Goal: Contribute content

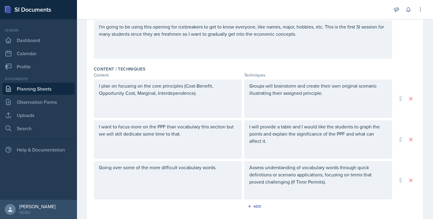
scroll to position [278, 0]
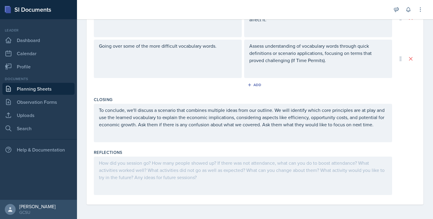
click at [116, 174] on div at bounding box center [243, 176] width 298 height 38
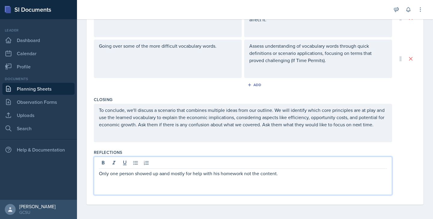
click at [162, 175] on p "Only one person showed up aand mostly for help with his homework not the conten…" at bounding box center [243, 173] width 288 height 7
click at [285, 176] on p "Only one person showed up and mostly for help with his homework not the content." at bounding box center [243, 173] width 288 height 7
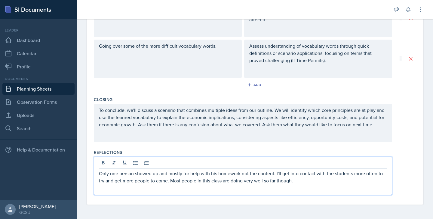
click at [199, 143] on div "Closing To conclude, we'll discuss a scenario that combines multiple ideas from…" at bounding box center [255, 120] width 322 height 53
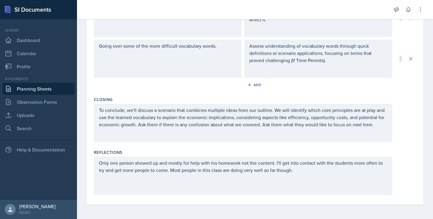
scroll to position [0, 0]
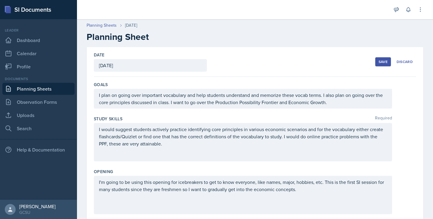
click at [386, 63] on div "Save" at bounding box center [383, 62] width 9 height 5
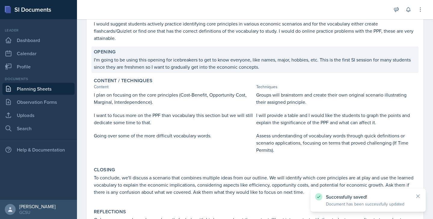
scroll to position [147, 0]
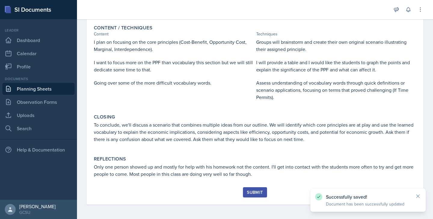
click at [249, 195] on div "Submit" at bounding box center [255, 192] width 16 height 5
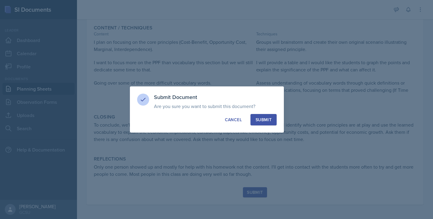
click at [257, 116] on button "Submit" at bounding box center [263, 119] width 26 height 11
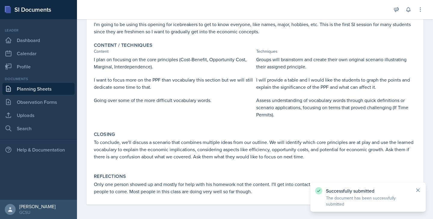
click at [420, 191] on icon at bounding box center [418, 191] width 6 height 6
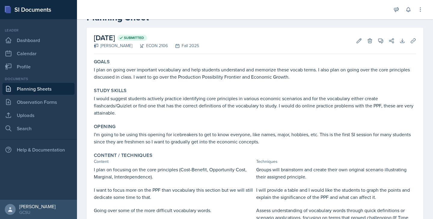
scroll to position [0, 0]
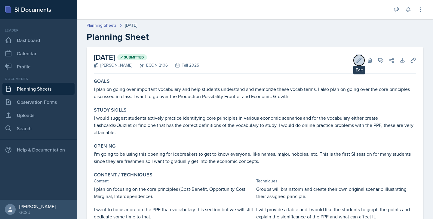
click at [358, 61] on icon at bounding box center [359, 60] width 6 height 6
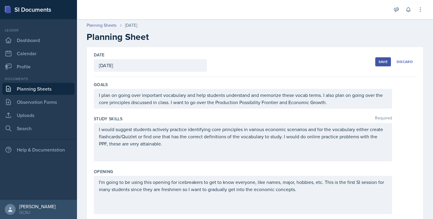
click at [386, 61] on div "Save" at bounding box center [383, 62] width 9 height 5
